Goal: Use online tool/utility: Use online tool/utility

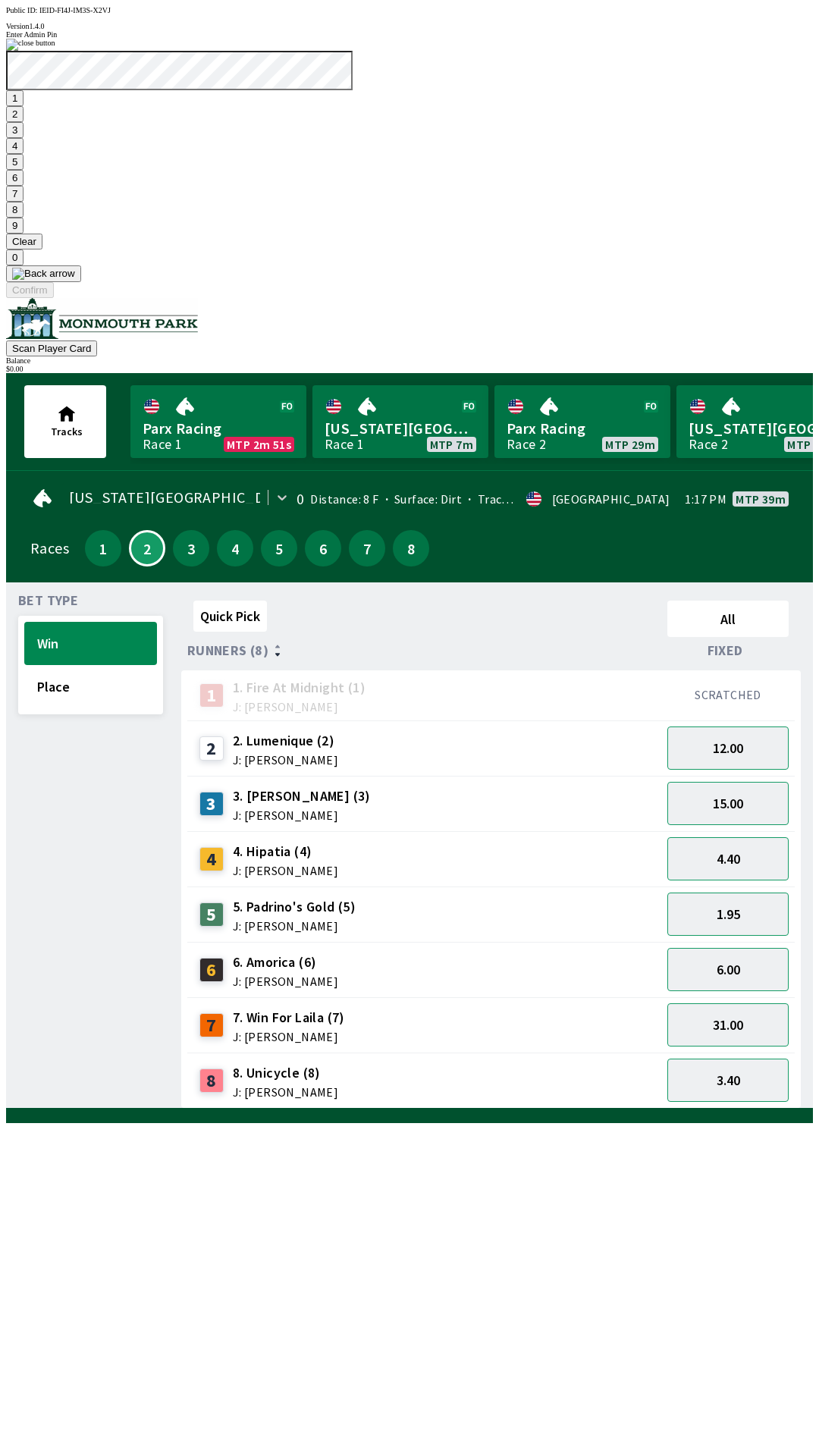
click at [24, 234] on button "9" at bounding box center [15, 224] width 17 height 16
click at [24, 202] on button "7" at bounding box center [15, 193] width 17 height 16
click at [24, 138] on button "3" at bounding box center [15, 129] width 17 height 16
click at [54, 298] on button "Confirm" at bounding box center [30, 290] width 48 height 16
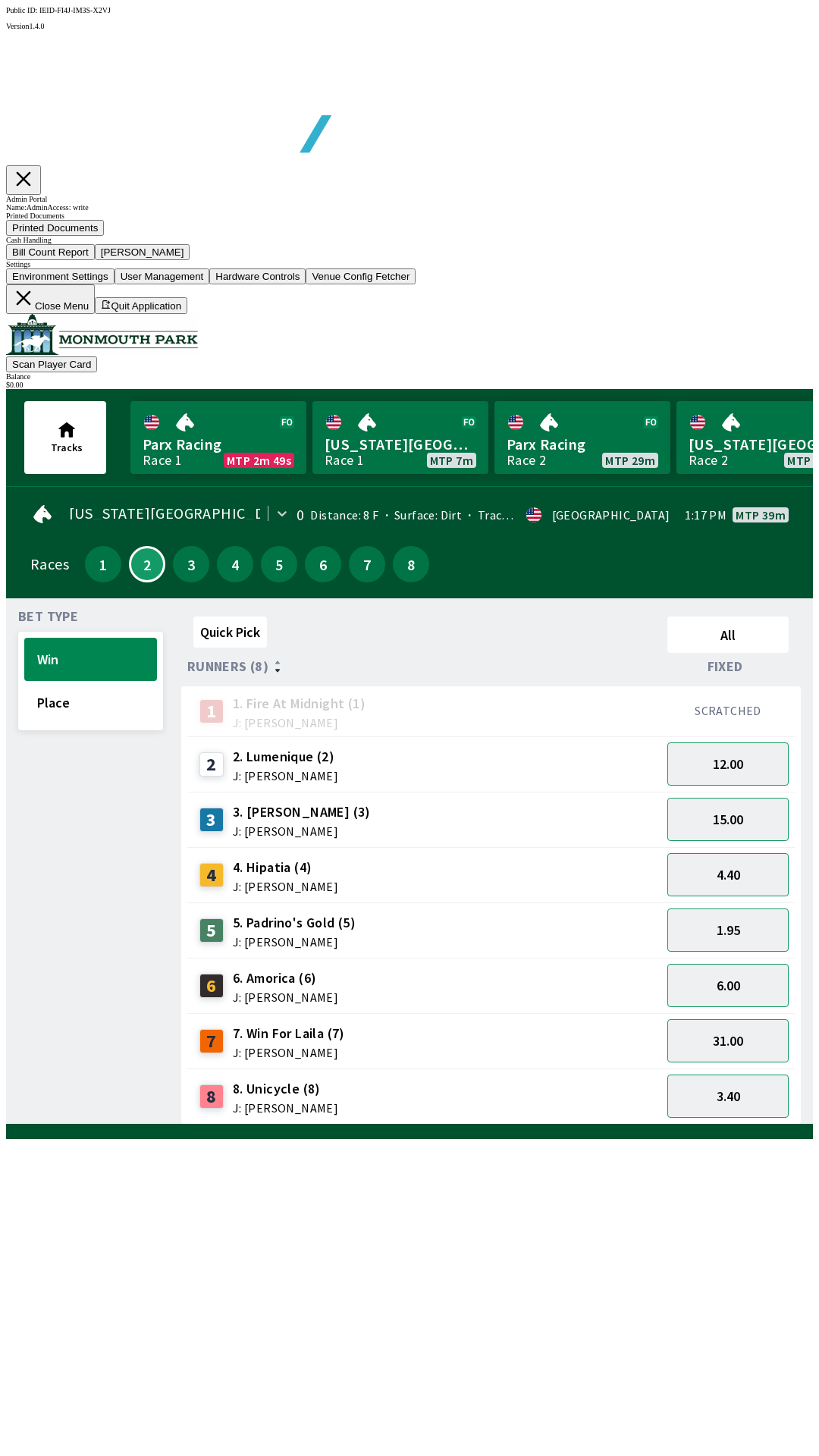
click at [94, 260] on button "Bill Count Report" at bounding box center [50, 251] width 89 height 16
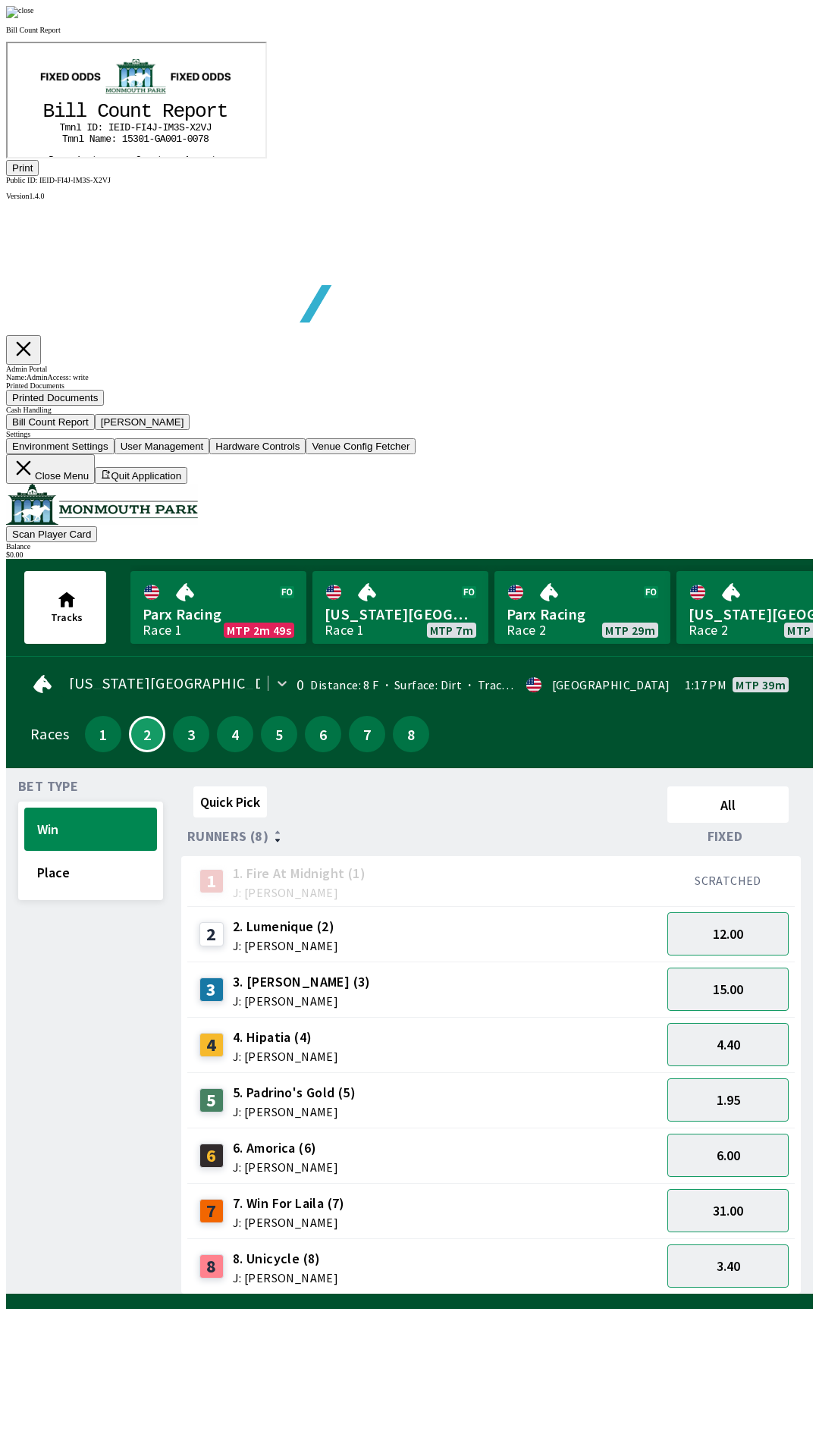
scroll to position [178, 0]
click at [38, 176] on button "Print" at bounding box center [23, 168] width 33 height 16
click at [701, 18] on div at bounding box center [410, 12] width 806 height 12
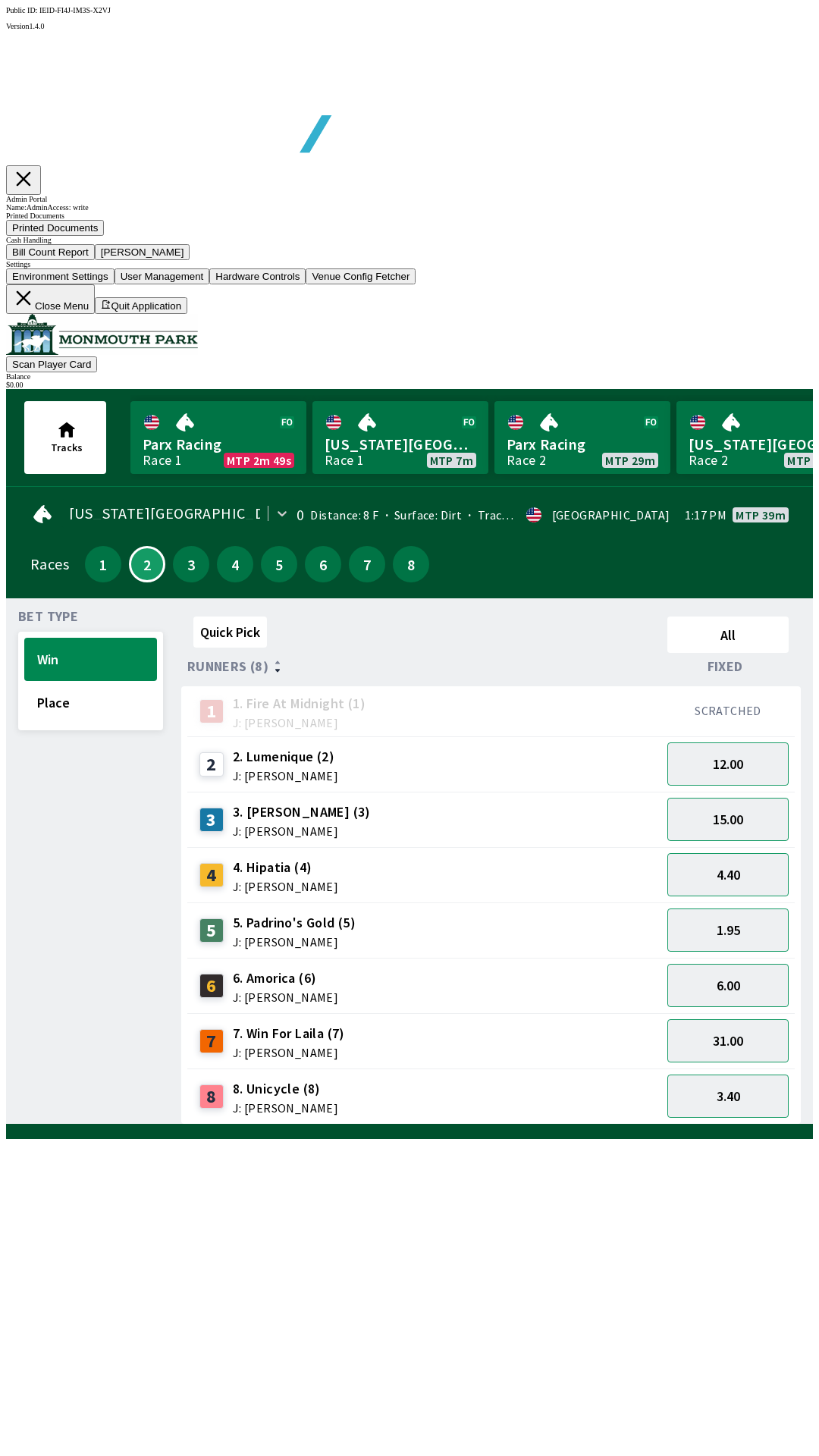
click at [191, 260] on button "[PERSON_NAME]" at bounding box center [142, 251] width 95 height 16
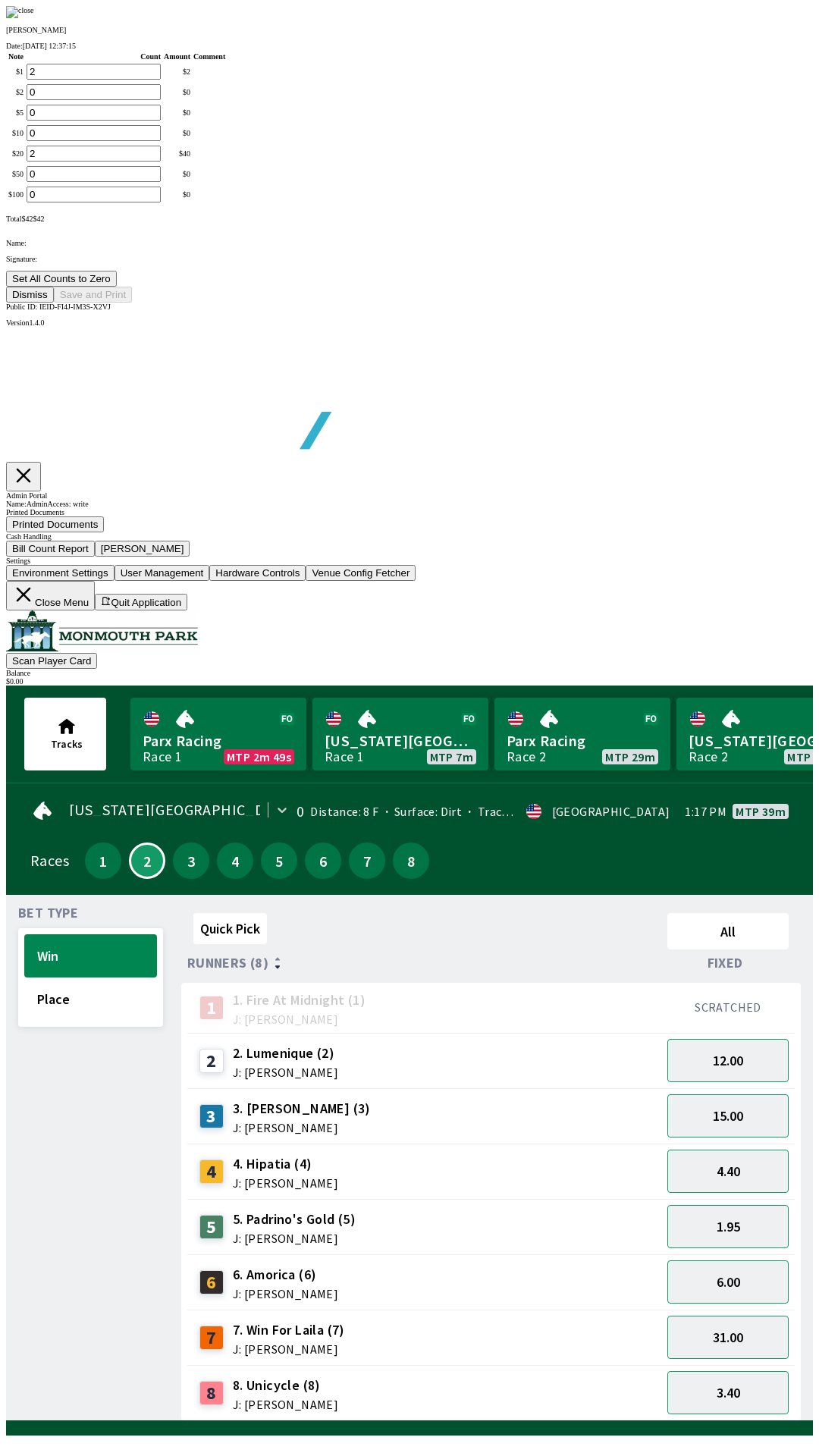
click at [116, 287] on button "Set All Counts to Zero" at bounding box center [61, 278] width 111 height 16
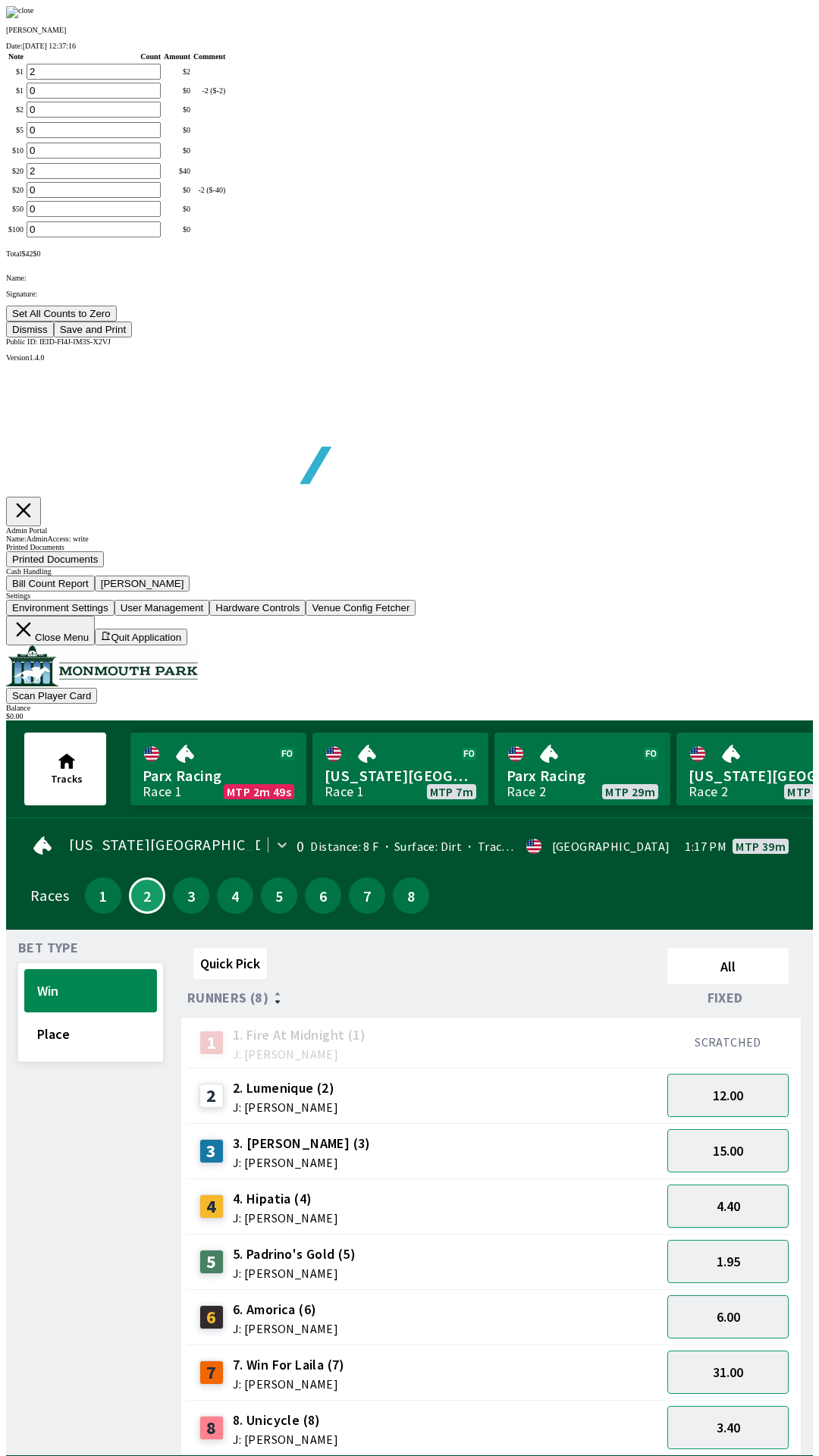
click at [132, 337] on button "Save and Print" at bounding box center [93, 329] width 78 height 16
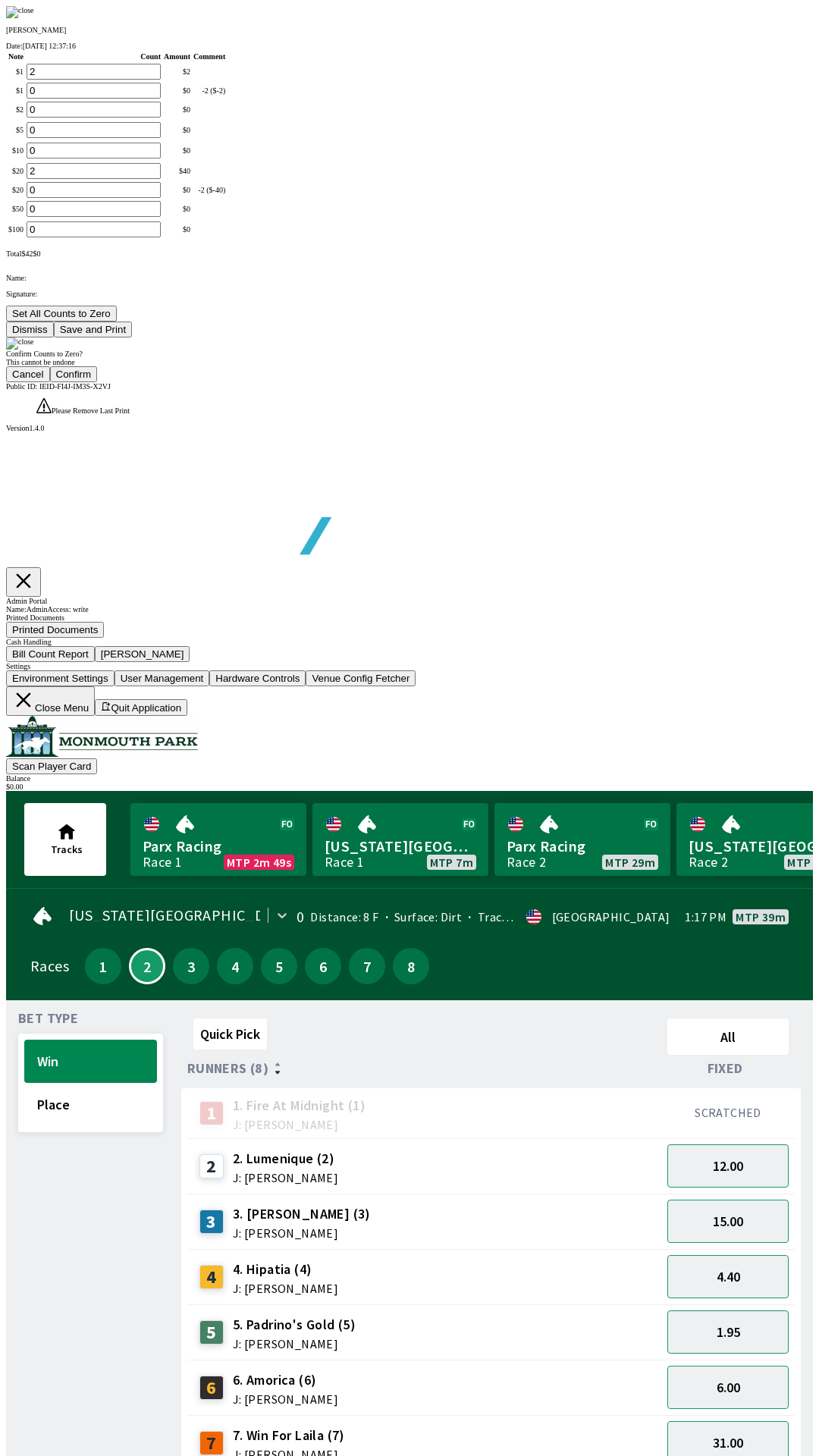
click at [98, 382] on button "Confirm" at bounding box center [74, 374] width 48 height 16
type input "0"
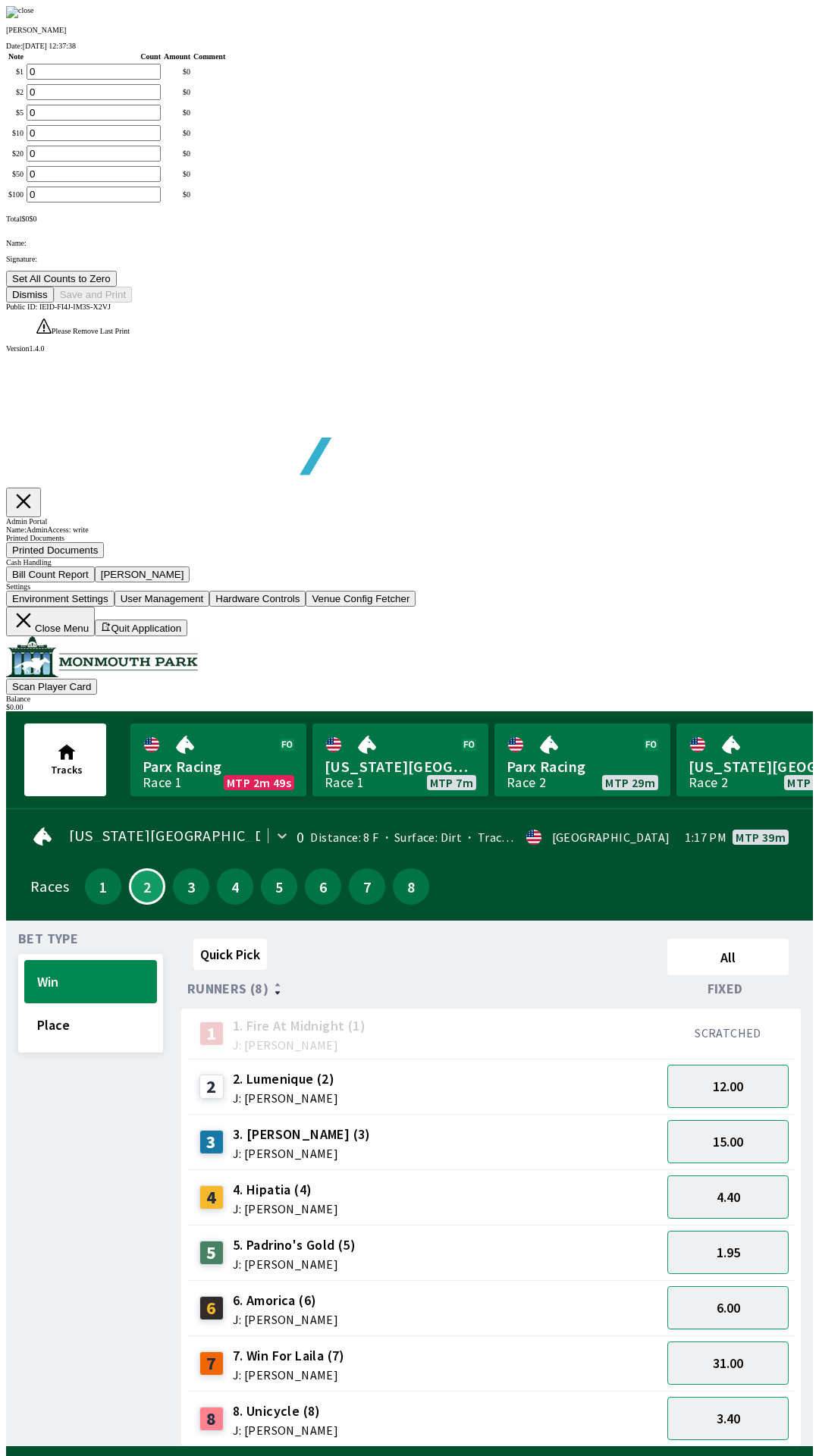
click at [54, 302] on button "Dismiss" at bounding box center [30, 294] width 48 height 16
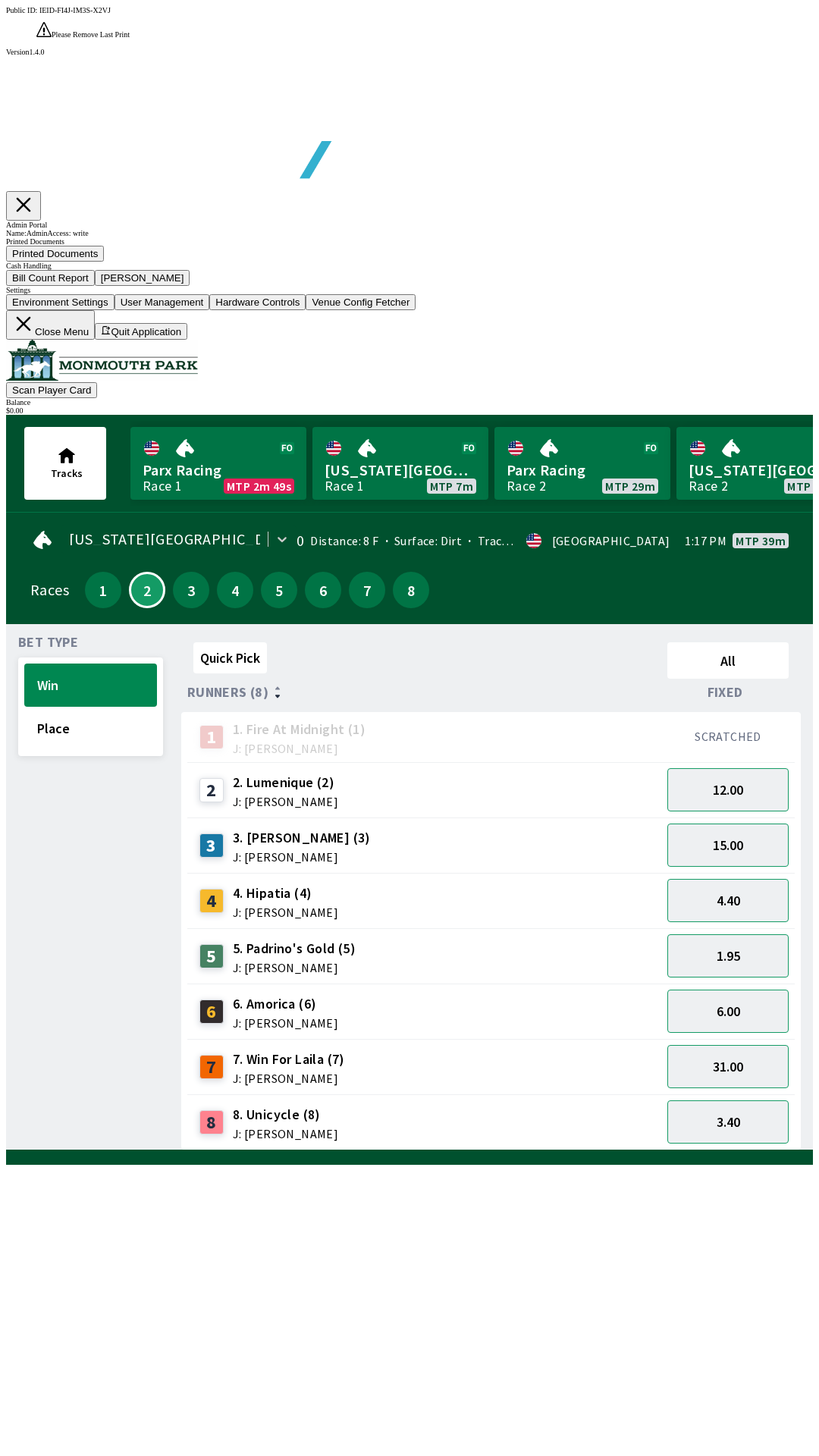
click at [94, 340] on button "Close Menu" at bounding box center [50, 324] width 89 height 29
